Goal: Information Seeking & Learning: Understand process/instructions

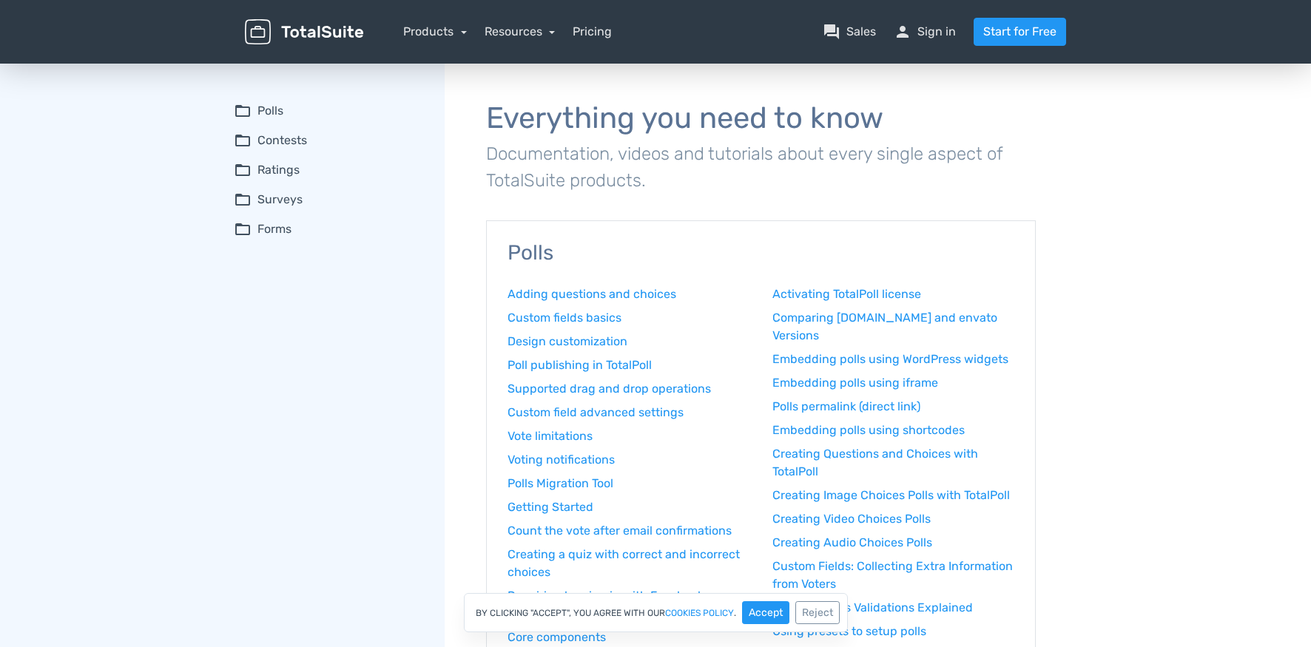
click at [240, 135] on span "folder_open" at bounding box center [243, 141] width 18 height 18
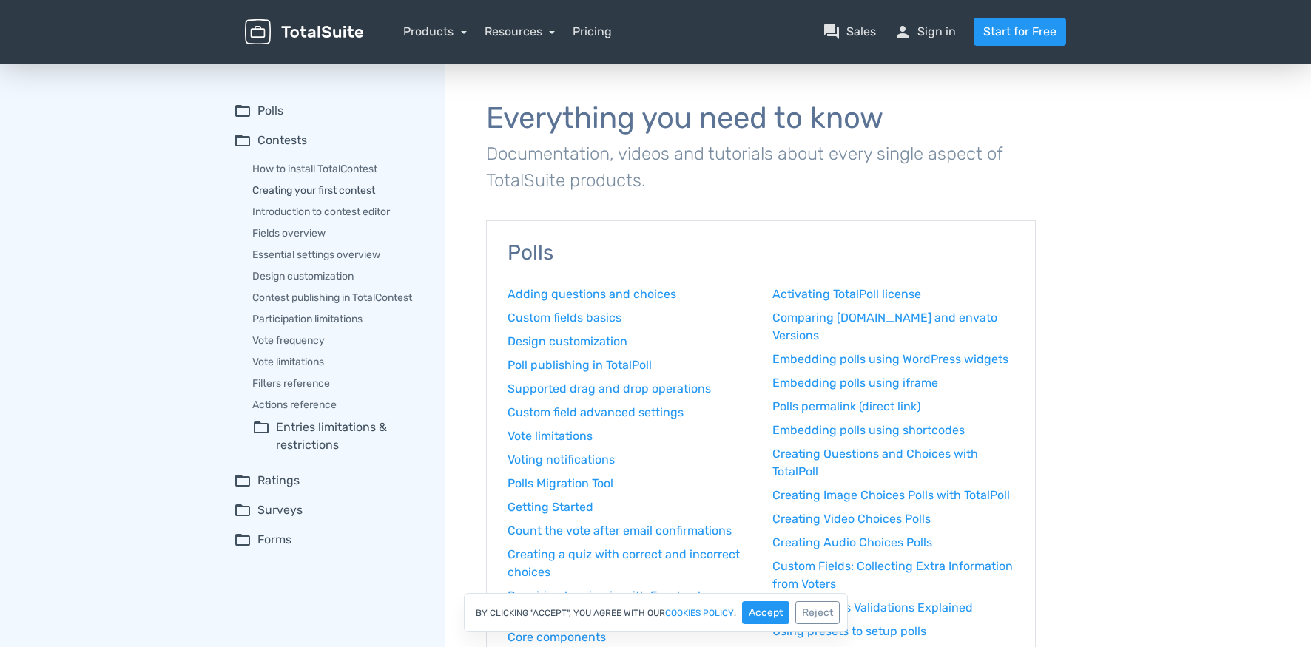
click at [287, 192] on link "Creating your first contest" at bounding box center [338, 191] width 172 height 16
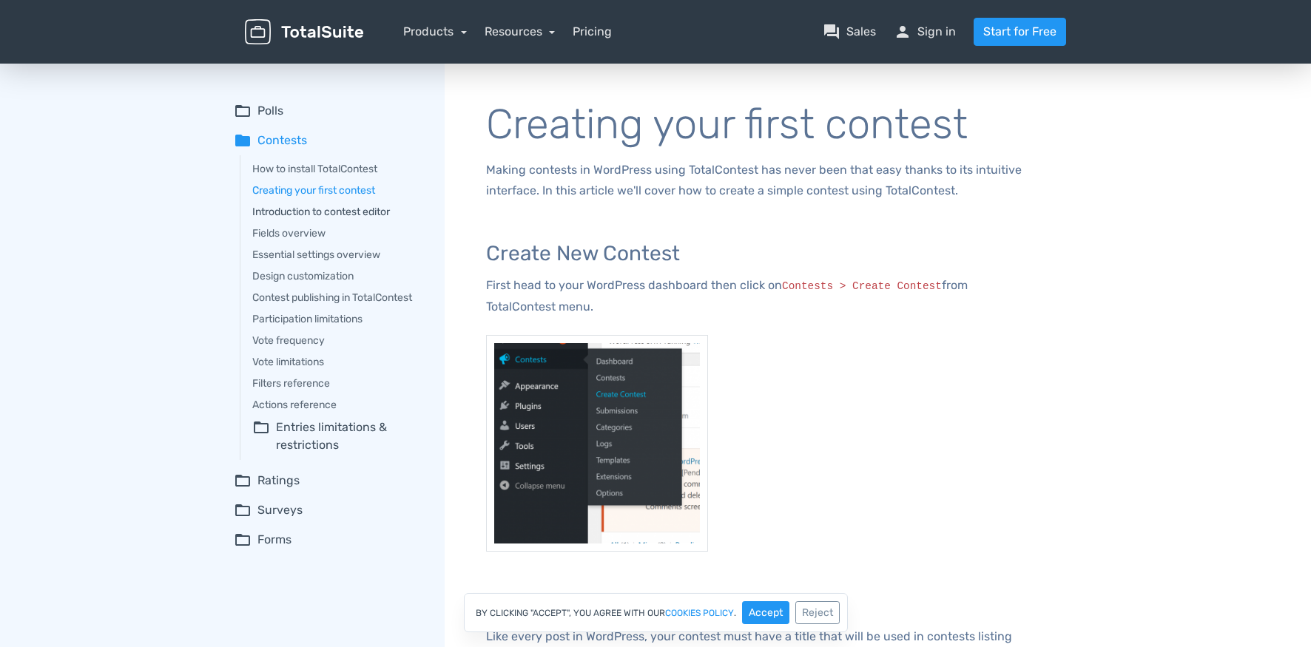
click at [300, 210] on link "Introduction to contest editor" at bounding box center [338, 212] width 172 height 16
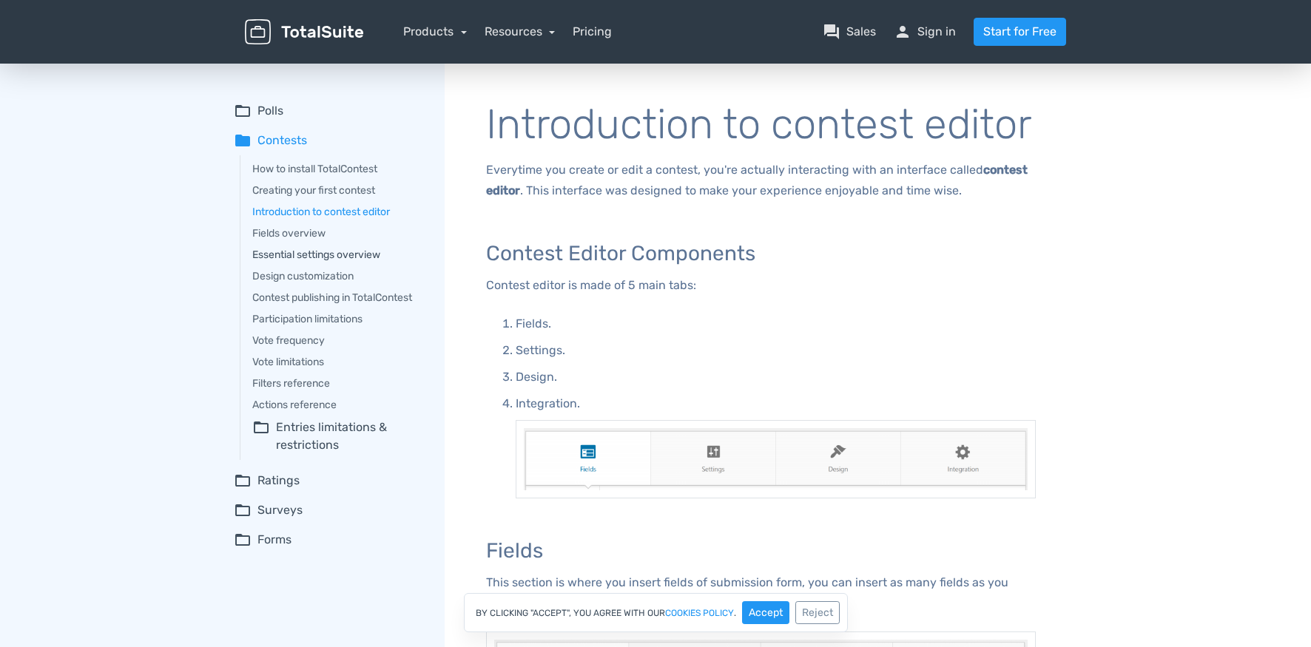
click at [286, 254] on link "Essential settings overview" at bounding box center [338, 255] width 172 height 16
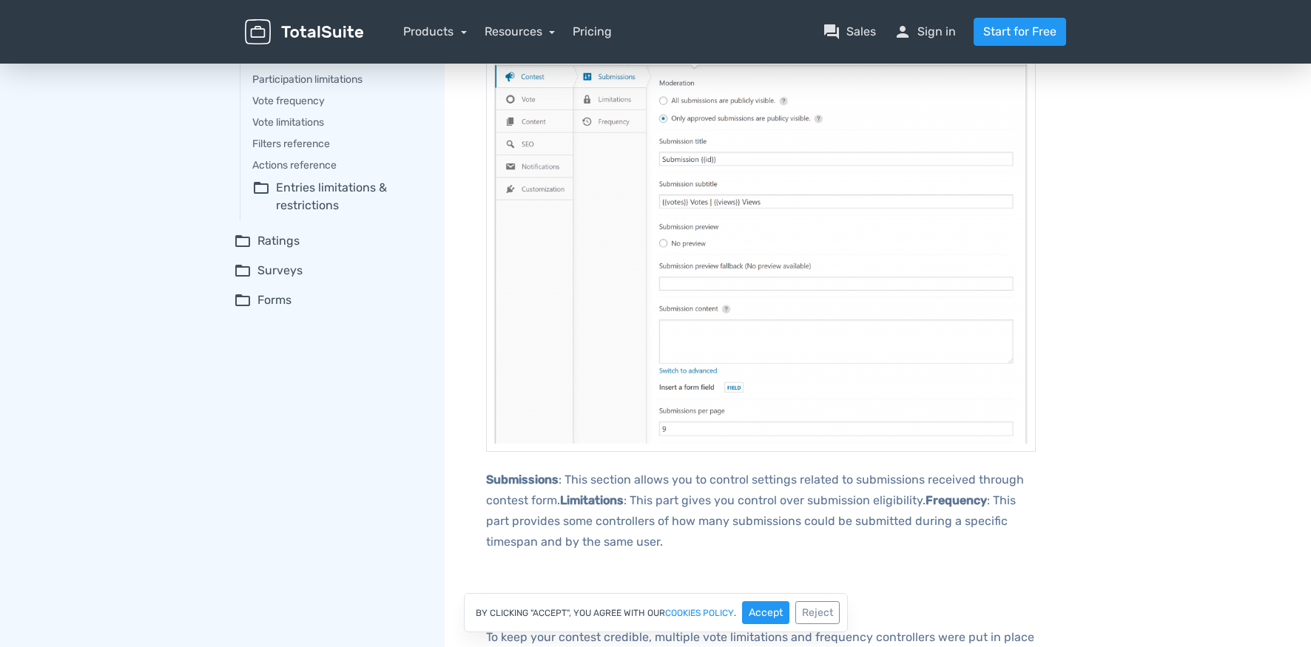
scroll to position [296, 0]
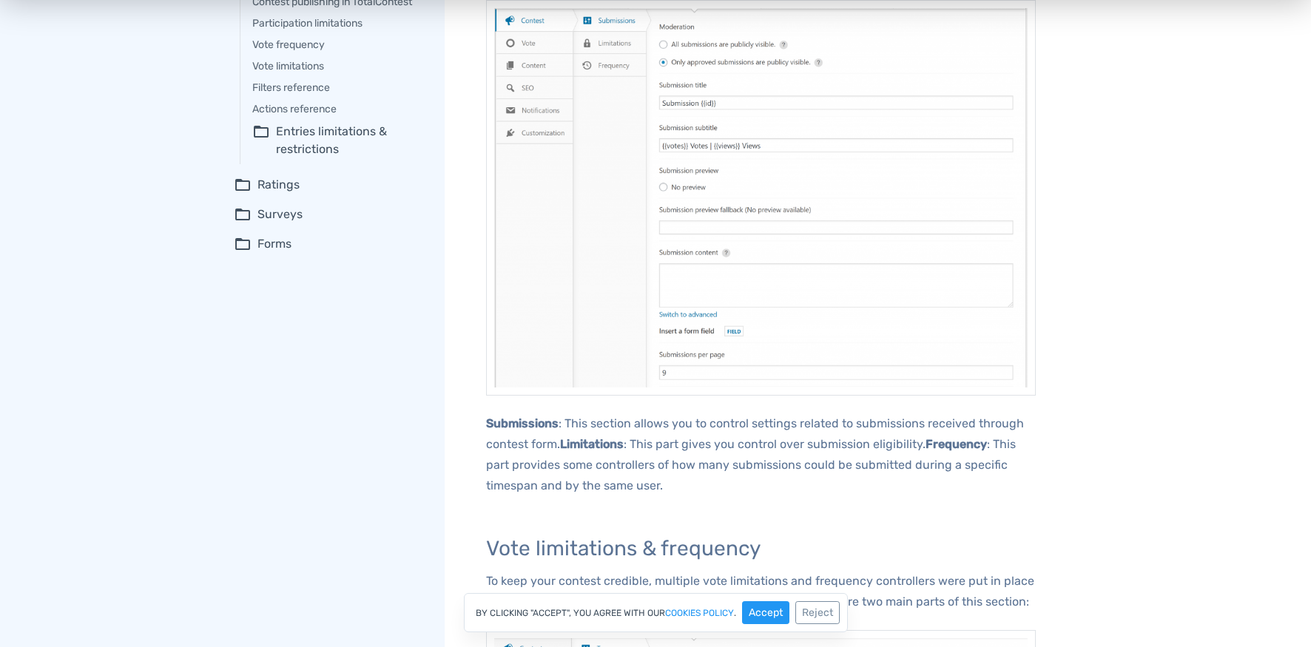
click at [772, 229] on img at bounding box center [761, 198] width 550 height 396
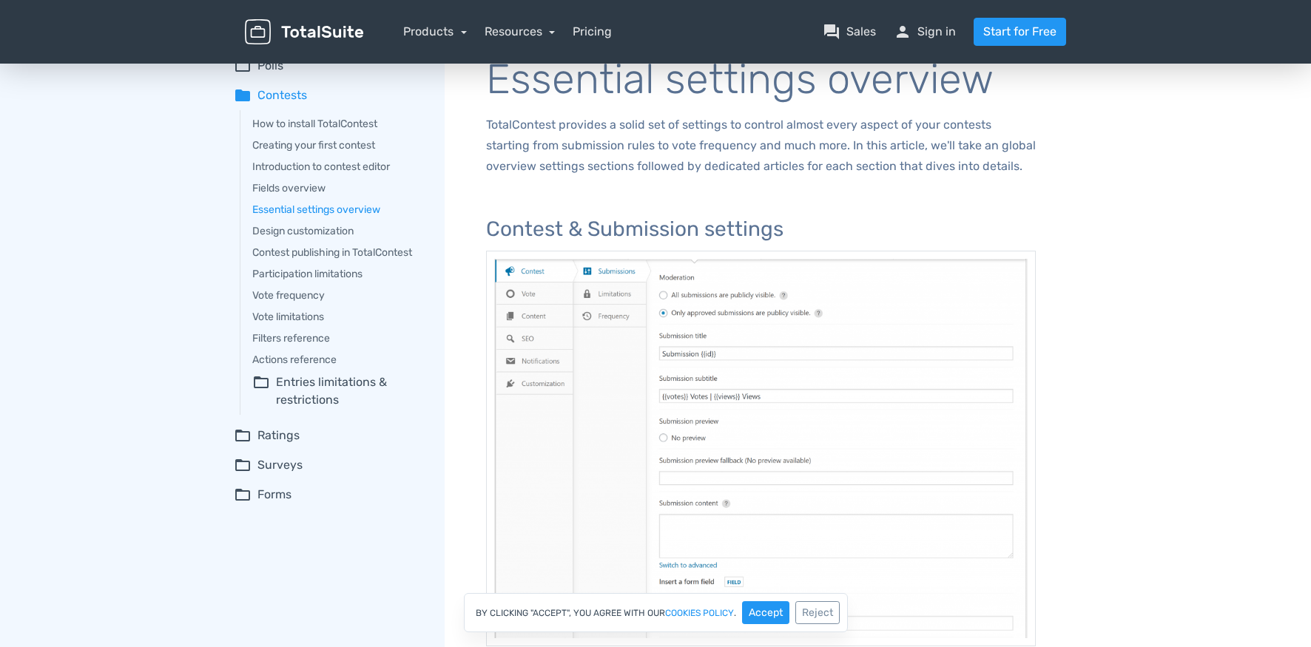
scroll to position [0, 0]
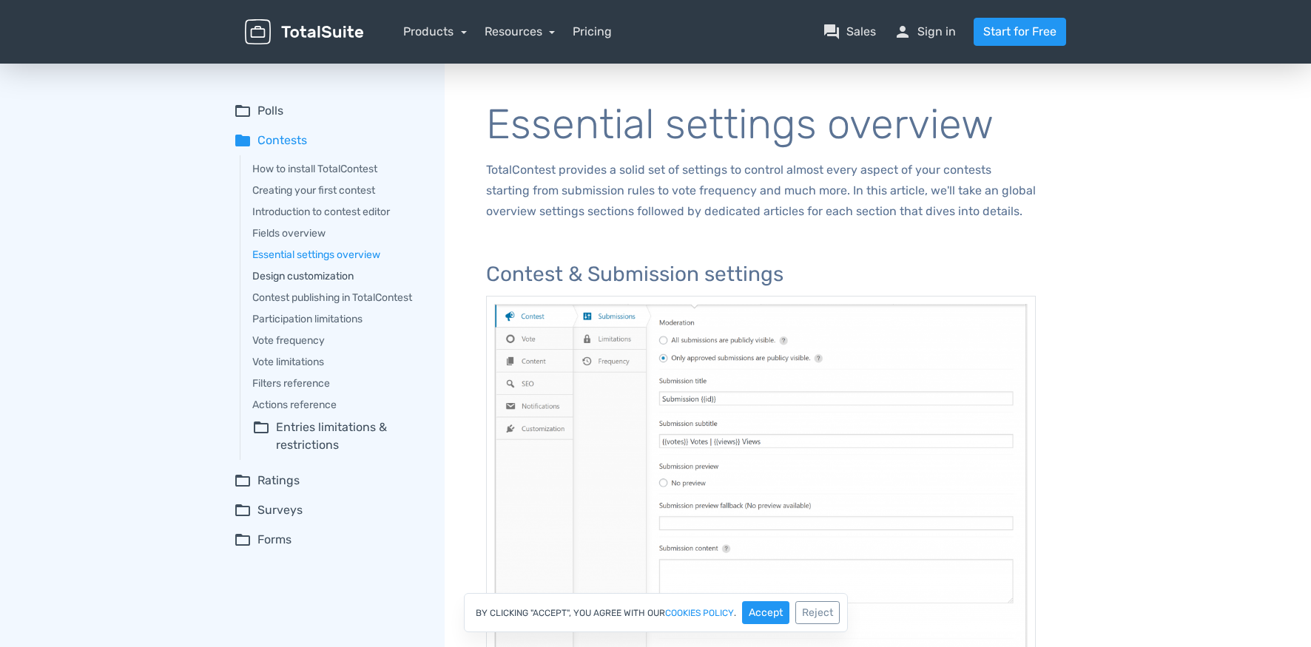
click at [284, 278] on link "Design customization" at bounding box center [338, 277] width 172 height 16
